Goal: Entertainment & Leisure: Consume media (video, audio)

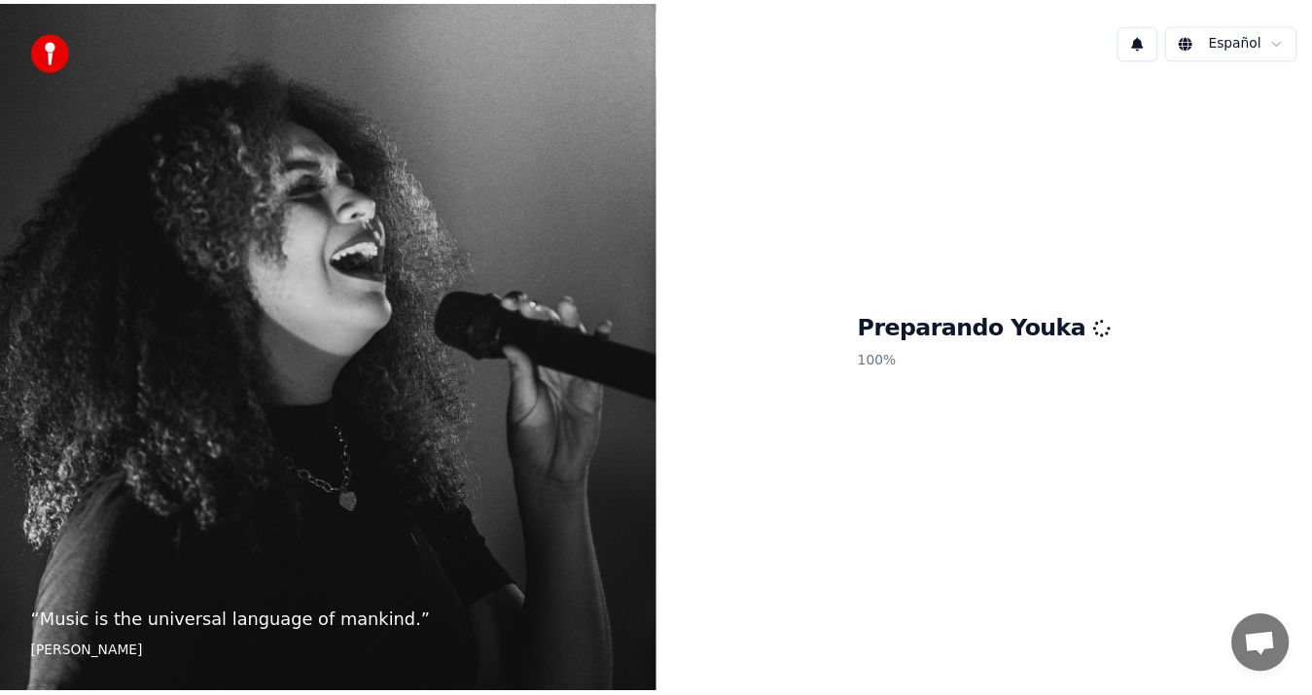
scroll to position [851, 0]
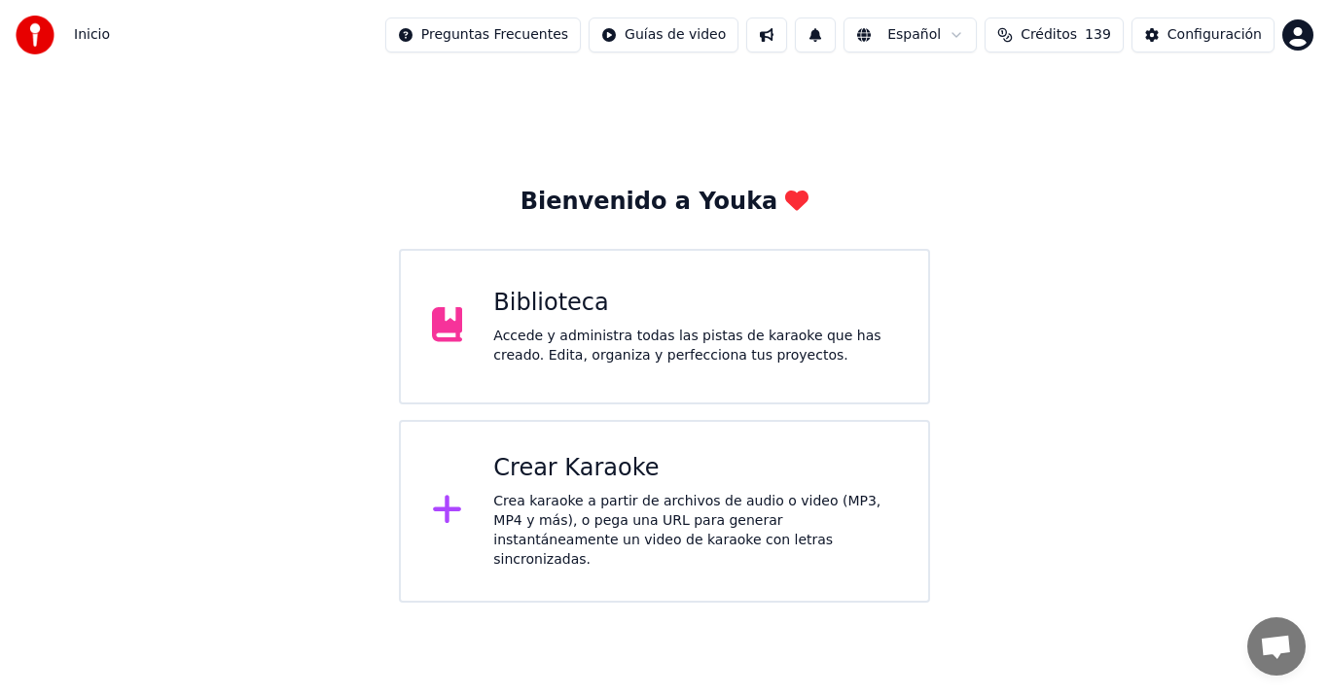
click at [692, 324] on div "Biblioteca Accede y administra todas las pistas de karaoke que has creado. Edit…" at bounding box center [695, 327] width 404 height 78
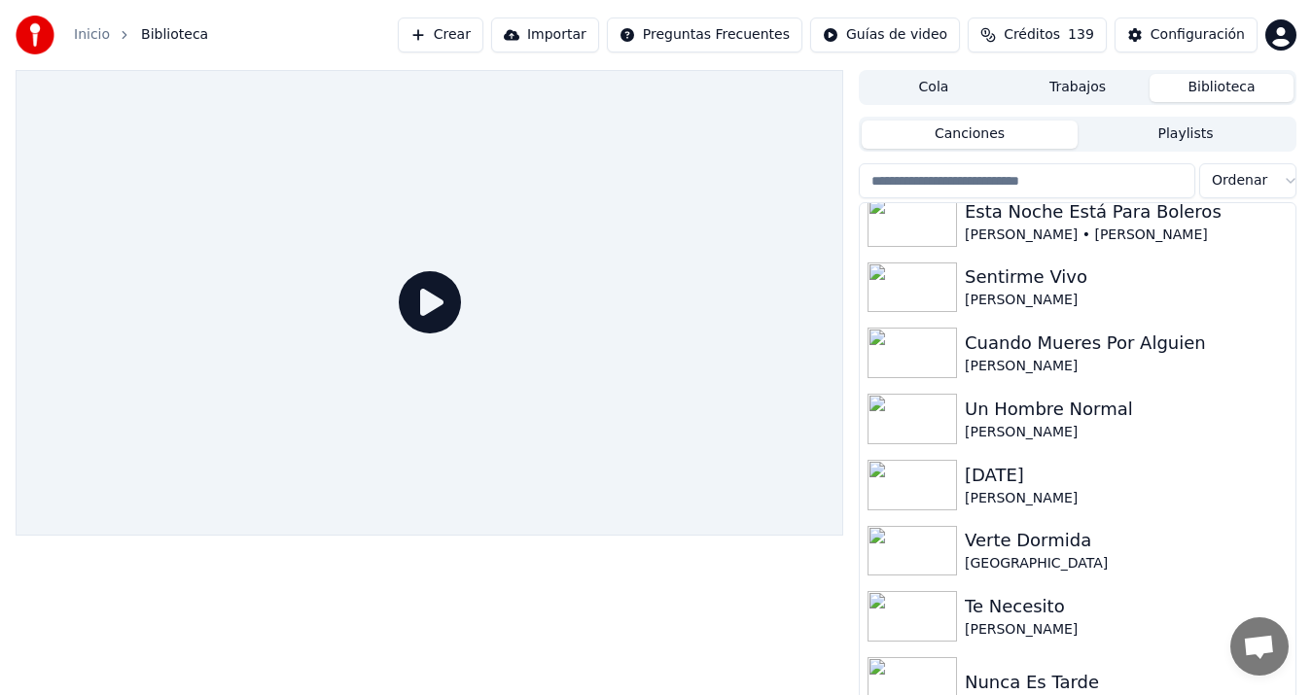
scroll to position [472, 0]
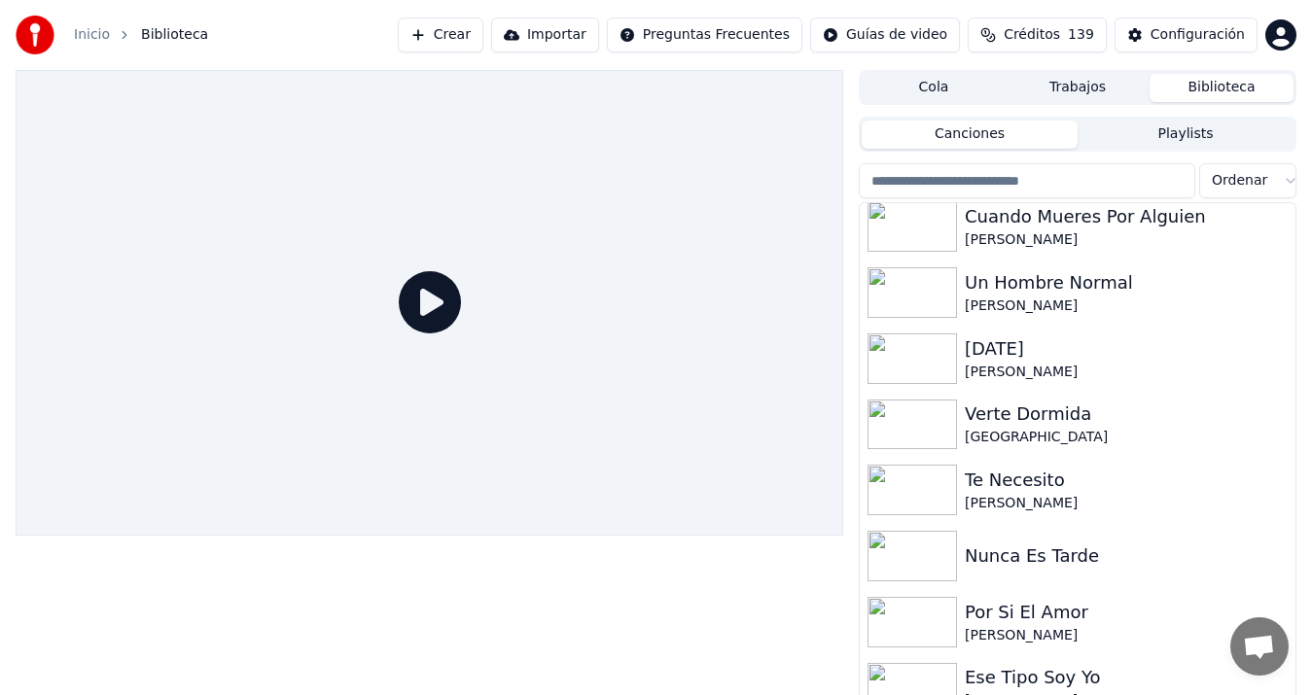
click at [956, 681] on img at bounding box center [912, 688] width 89 height 51
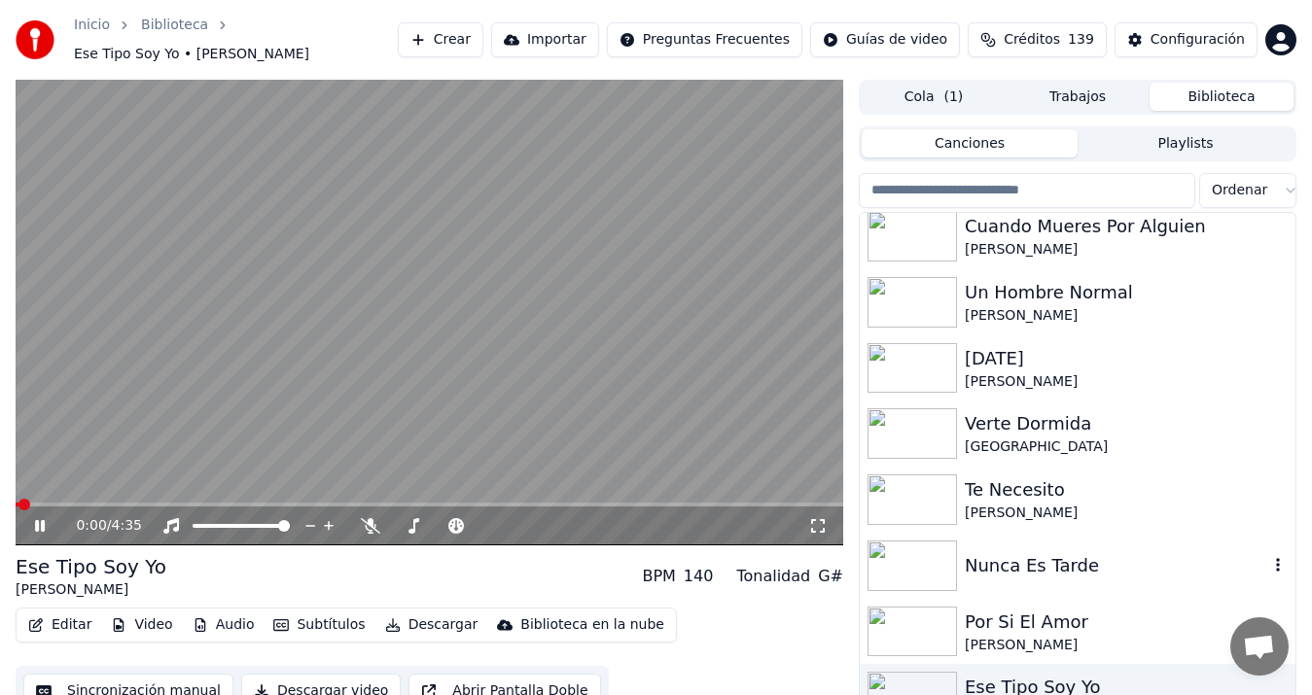
click at [919, 546] on img at bounding box center [912, 566] width 89 height 51
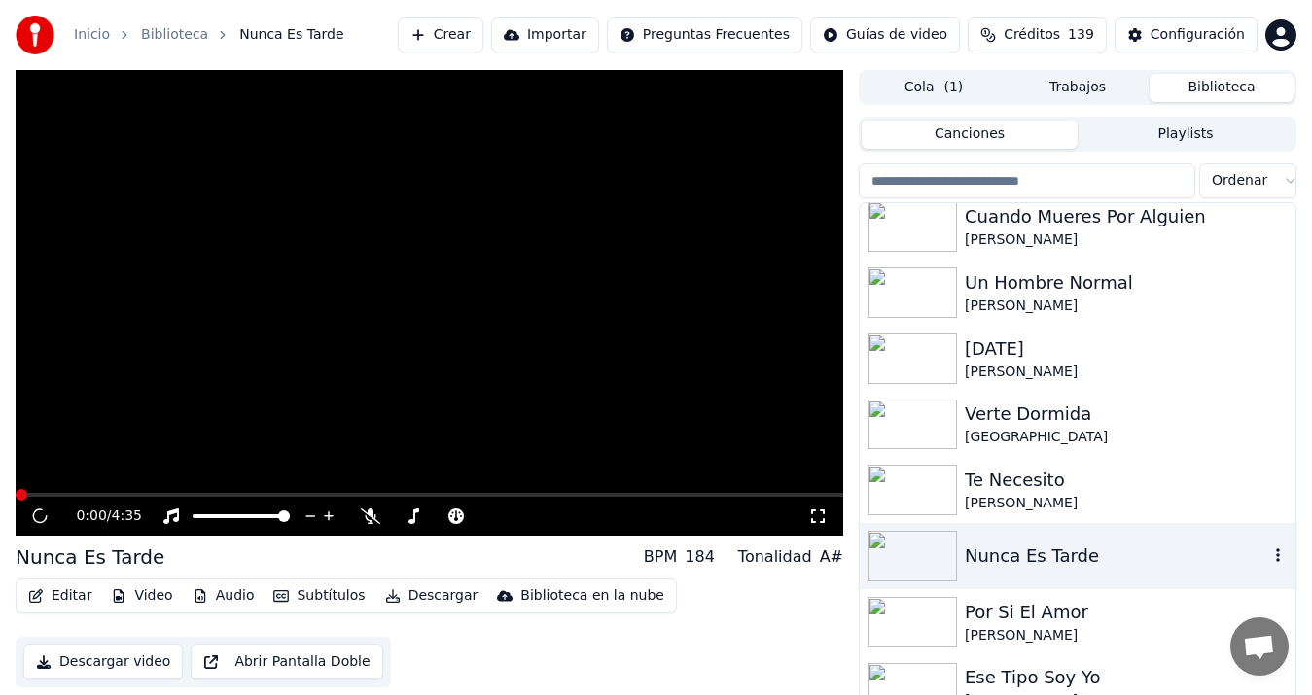
click at [919, 546] on img at bounding box center [912, 556] width 89 height 51
